Goal: Task Accomplishment & Management: Use online tool/utility

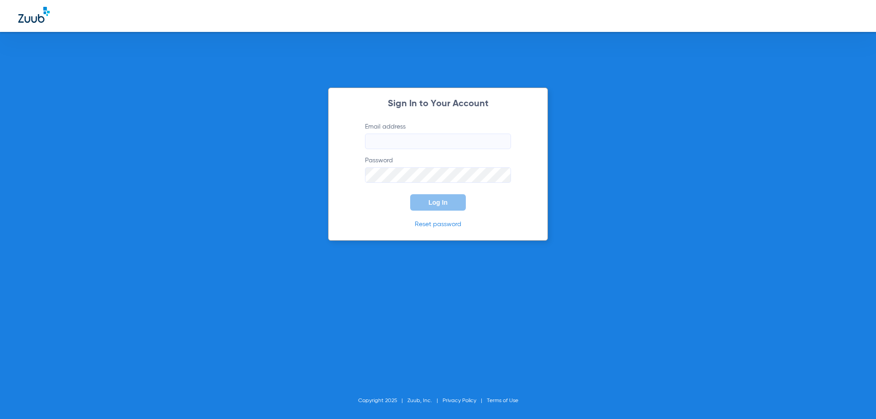
type input "[EMAIL_ADDRESS][DOMAIN_NAME]"
click at [435, 196] on button "Log In" at bounding box center [438, 202] width 56 height 16
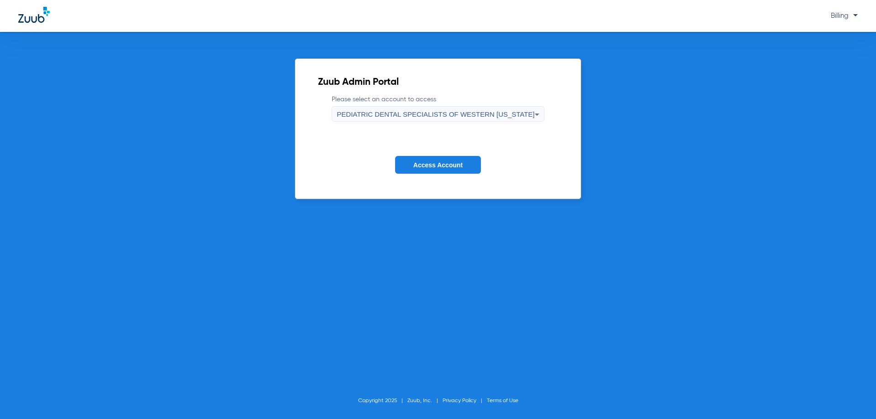
click at [442, 114] on span "PEDIATRIC DENTAL SPECIALISTS OF WESTERN [US_STATE]" at bounding box center [435, 114] width 197 height 8
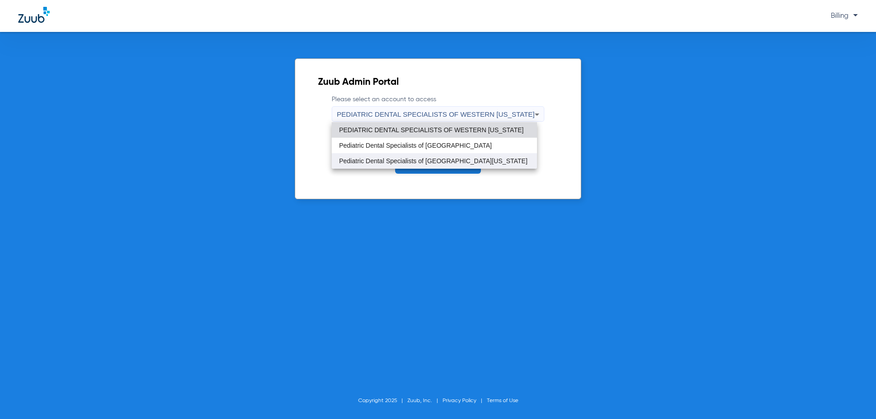
click at [444, 161] on span "Pediatric Dental Specialists of [GEOGRAPHIC_DATA][US_STATE]" at bounding box center [433, 161] width 188 height 6
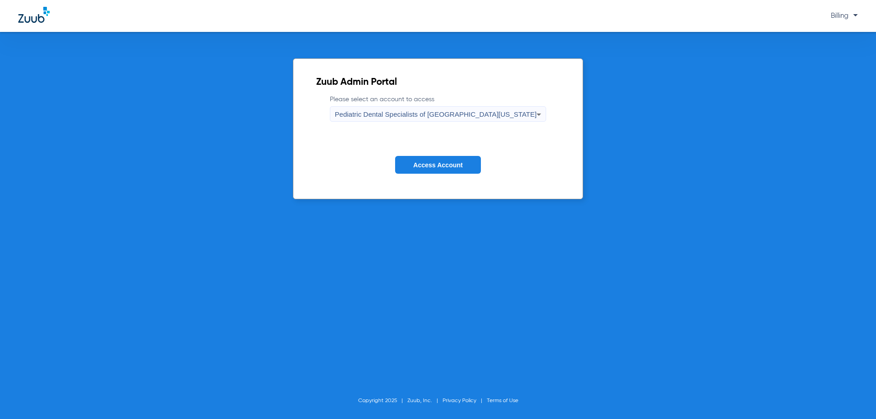
click at [437, 166] on span "Access Account" at bounding box center [437, 164] width 49 height 7
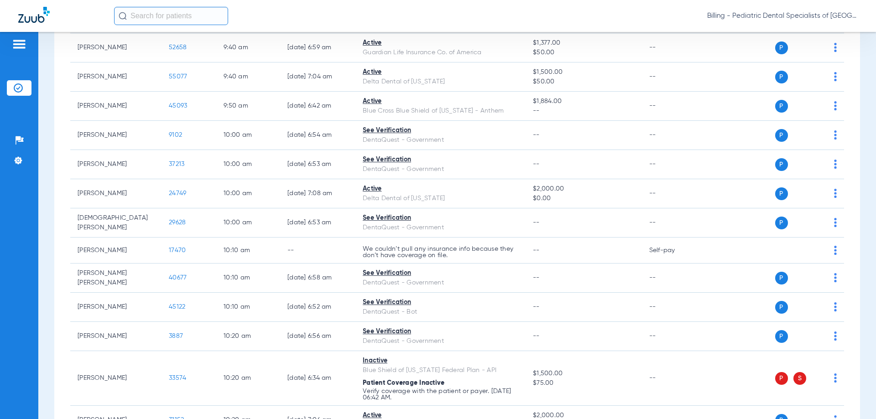
scroll to position [1094, 0]
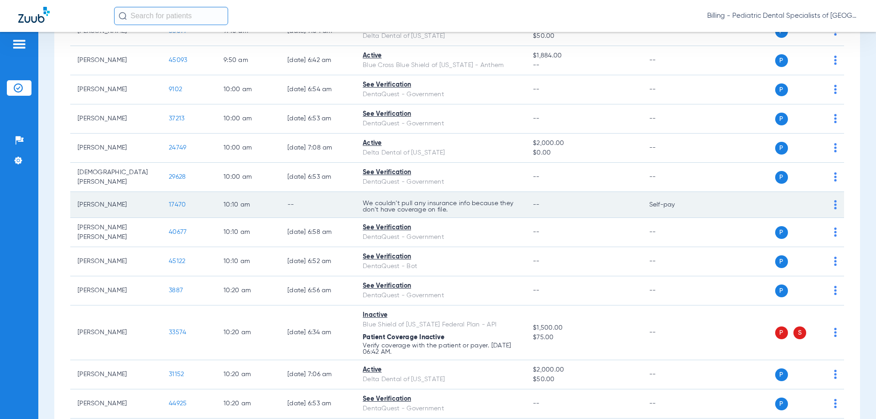
click at [305, 208] on td "--" at bounding box center [317, 205] width 75 height 26
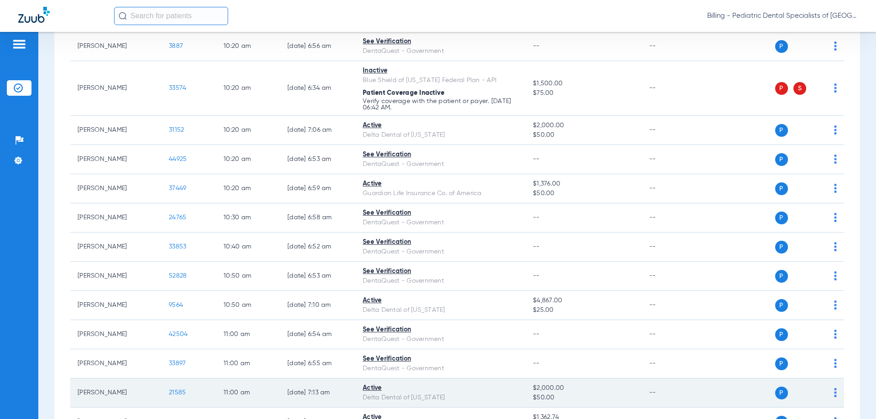
scroll to position [1322, 0]
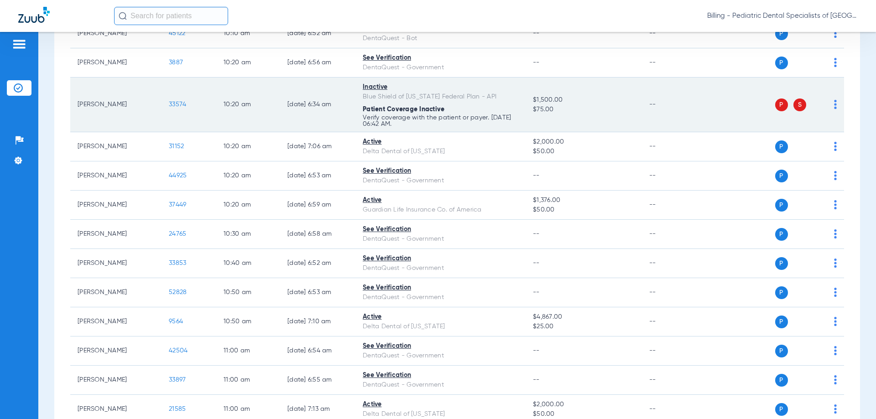
click at [834, 106] on img at bounding box center [835, 104] width 3 height 9
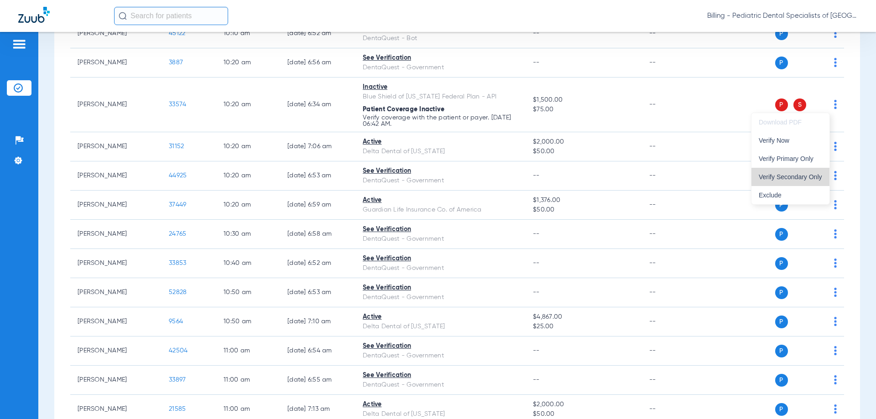
click at [801, 176] on span "Verify Secondary Only" at bounding box center [789, 177] width 63 height 6
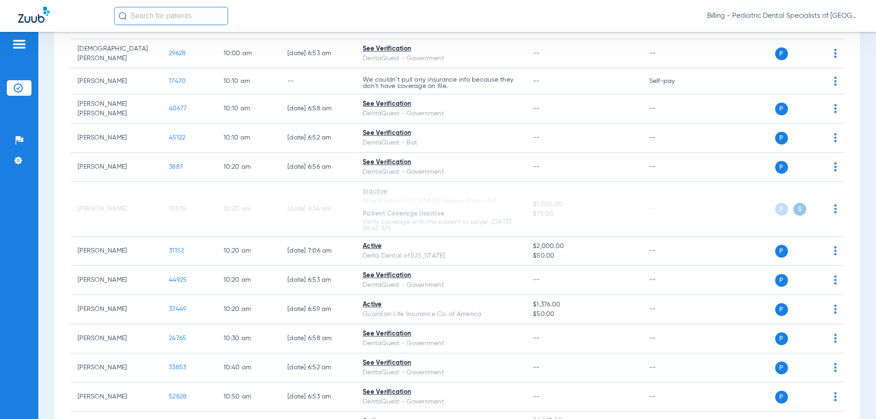
scroll to position [1160, 0]
